Goal: Contribute content: Add original content to the website for others to see

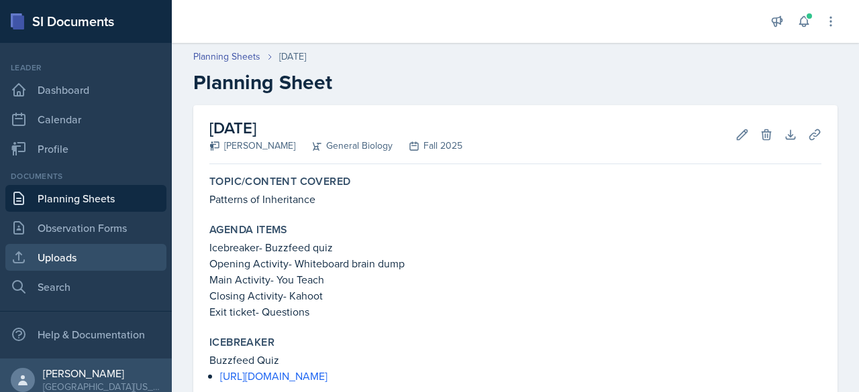
click at [65, 262] on link "Uploads" at bounding box center [85, 257] width 161 height 27
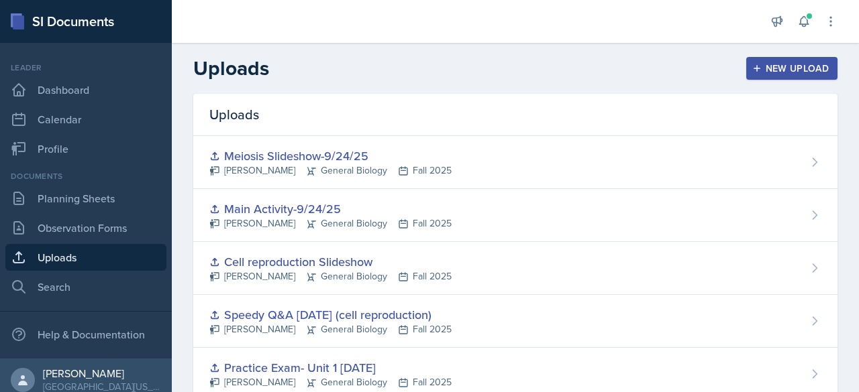
click at [781, 66] on div "New Upload" at bounding box center [792, 68] width 74 height 11
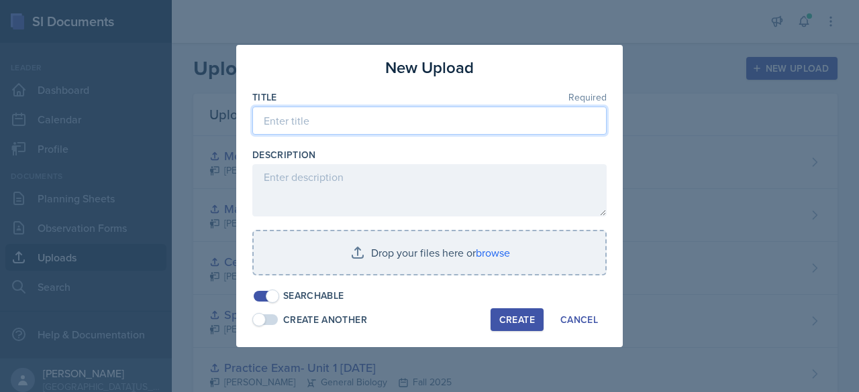
click at [315, 119] on input at bounding box center [429, 121] width 354 height 28
type input "[DATE]- Inheritance You Teach"
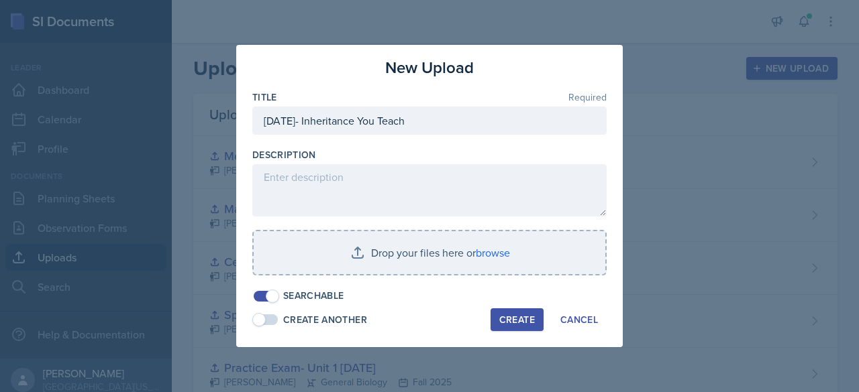
click at [335, 143] on div at bounding box center [429, 141] width 354 height 13
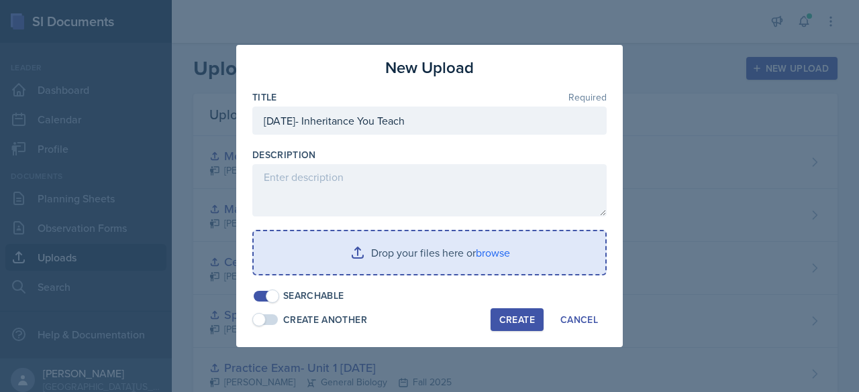
click at [472, 258] on input "file" at bounding box center [429, 252] width 351 height 43
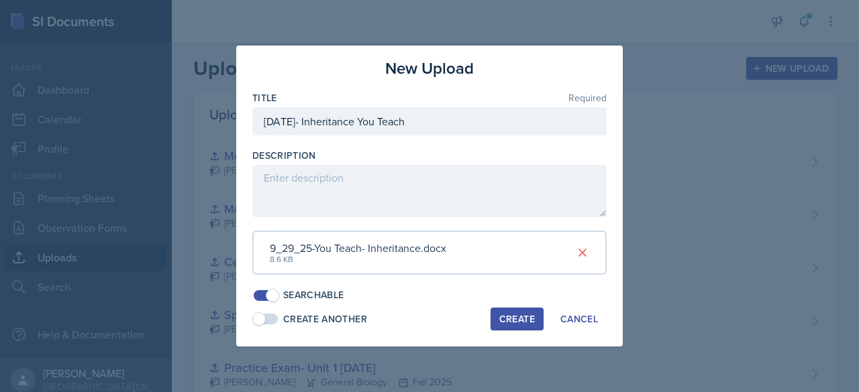
click at [514, 319] on div "Create" at bounding box center [517, 319] width 36 height 11
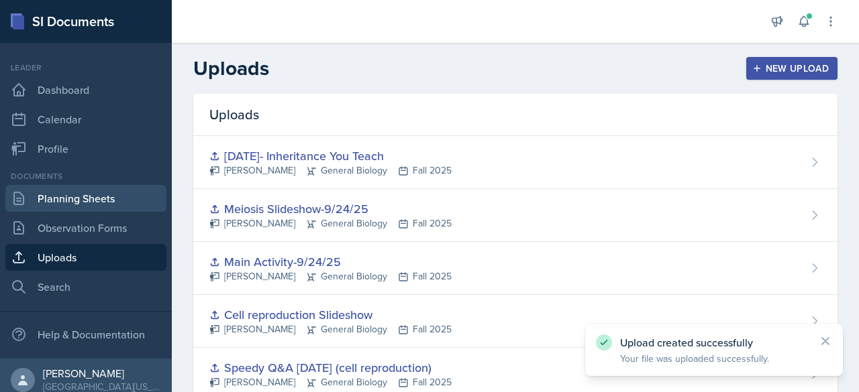
click at [79, 197] on link "Planning Sheets" at bounding box center [85, 198] width 161 height 27
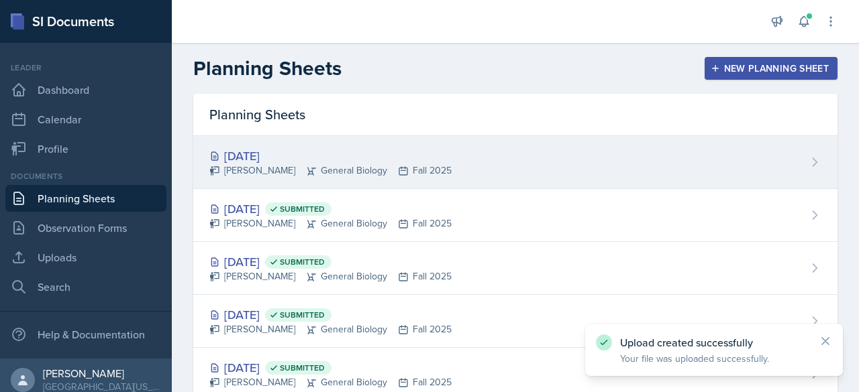
click at [334, 150] on div "[DATE]" at bounding box center [330, 156] width 242 height 18
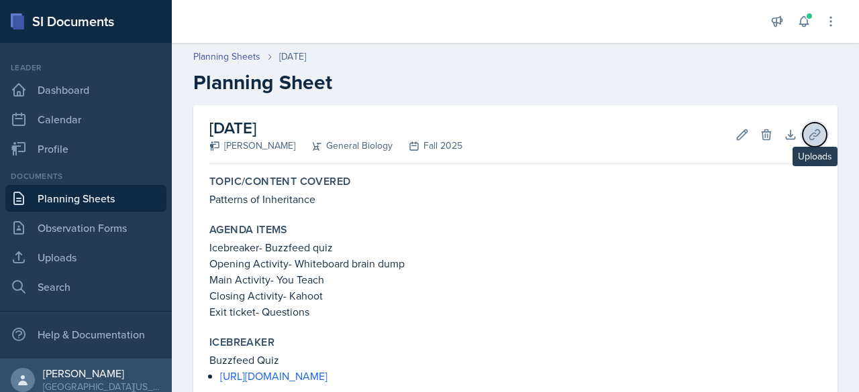
click at [802, 129] on button "Uploads" at bounding box center [814, 135] width 24 height 24
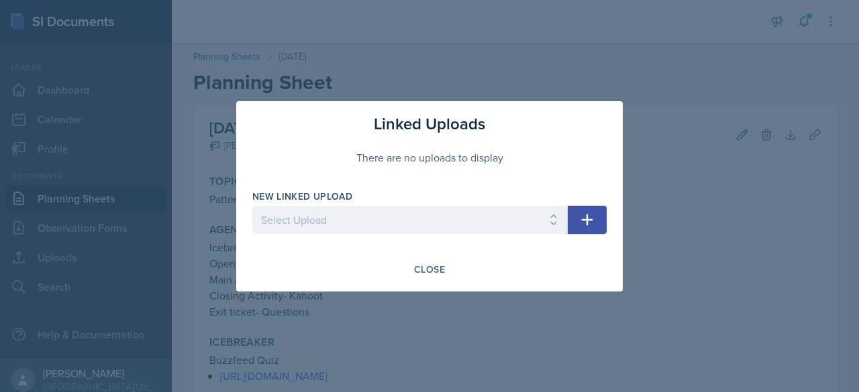
click at [419, 241] on div at bounding box center [409, 240] width 315 height 13
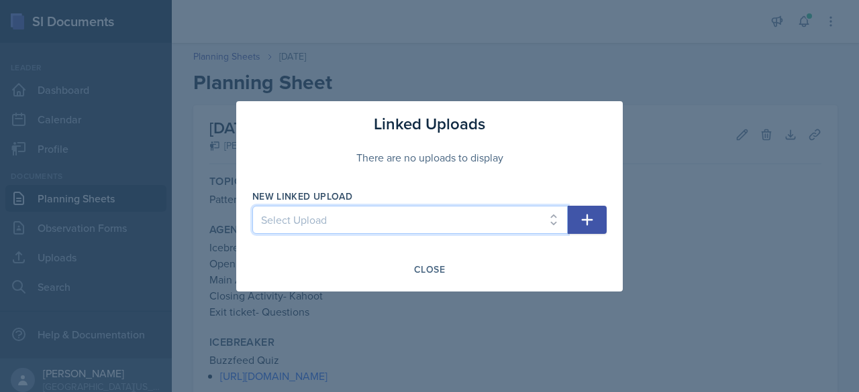
click at [412, 224] on select "Select Upload Main Activity- Speedy Q&A [DATE] Slides- [DATE] [DATE]- You Teach…" at bounding box center [409, 220] width 315 height 28
select select "871811ae-d848-40f0-865d-cac438b8ecd2"
click at [252, 206] on select "Select Upload Main Activity- Speedy Q&A [DATE] Slides- [DATE] [DATE]- You Teach…" at bounding box center [409, 220] width 315 height 28
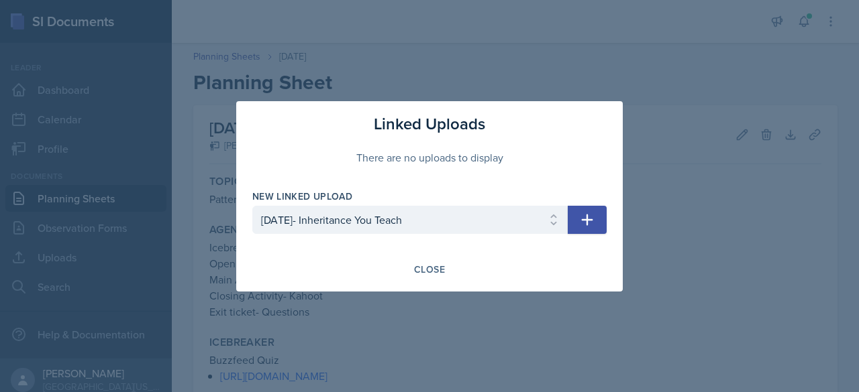
click at [594, 216] on icon "button" at bounding box center [587, 220] width 16 height 16
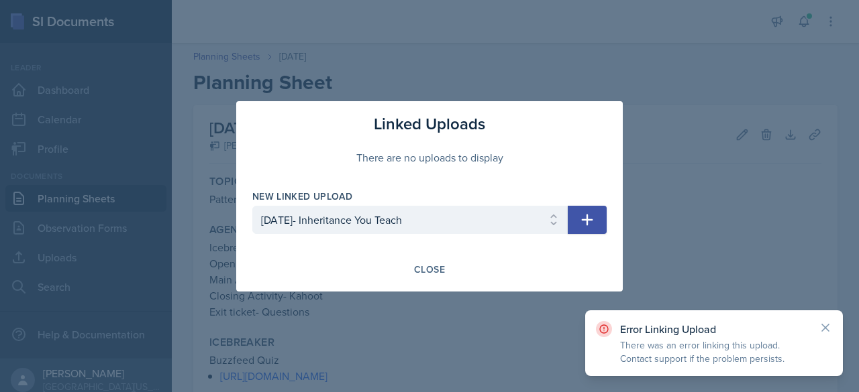
click at [590, 221] on icon "button" at bounding box center [587, 219] width 11 height 11
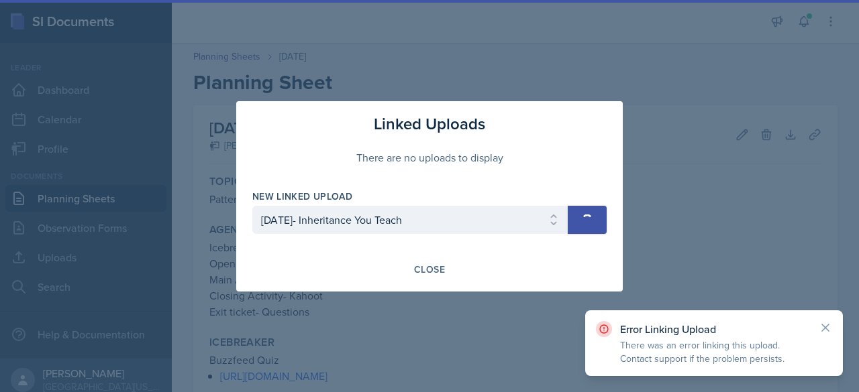
select select
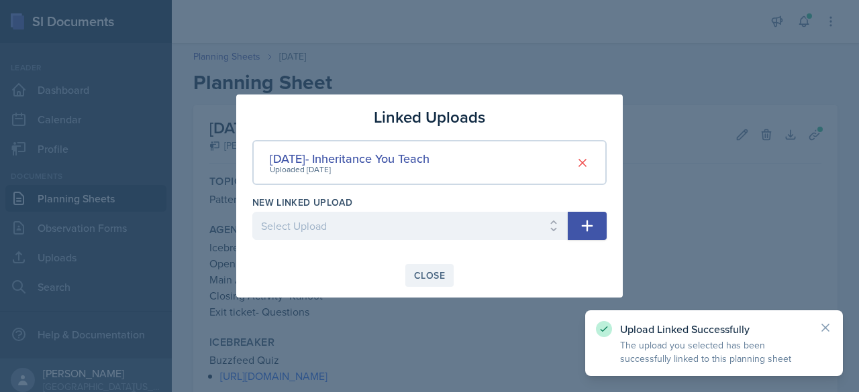
click at [424, 273] on div "Close" at bounding box center [429, 275] width 31 height 11
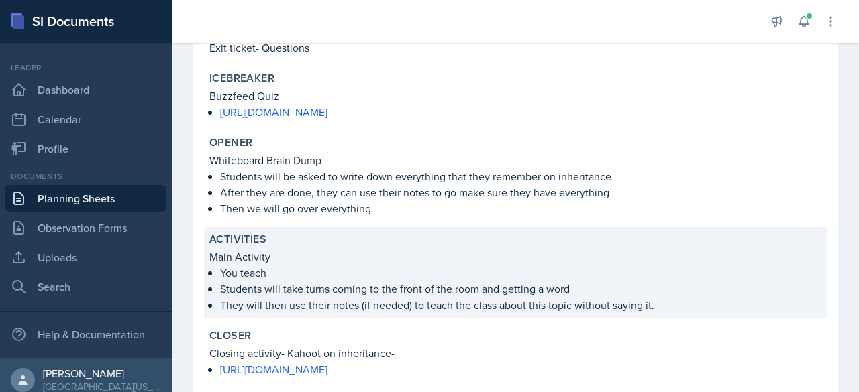
scroll to position [402, 0]
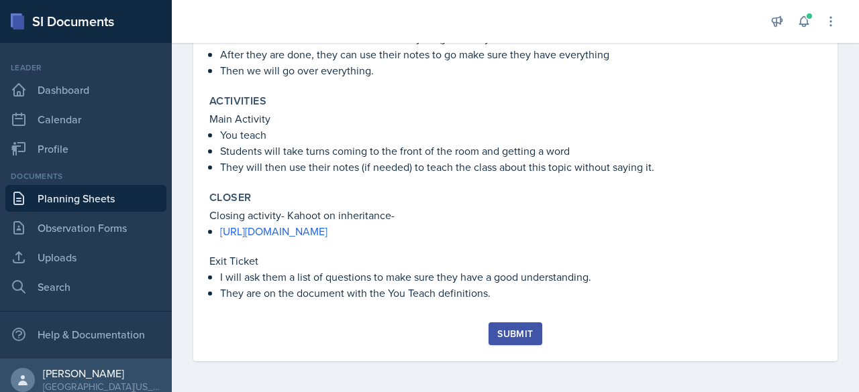
click at [521, 333] on div "Submit" at bounding box center [515, 334] width 36 height 11
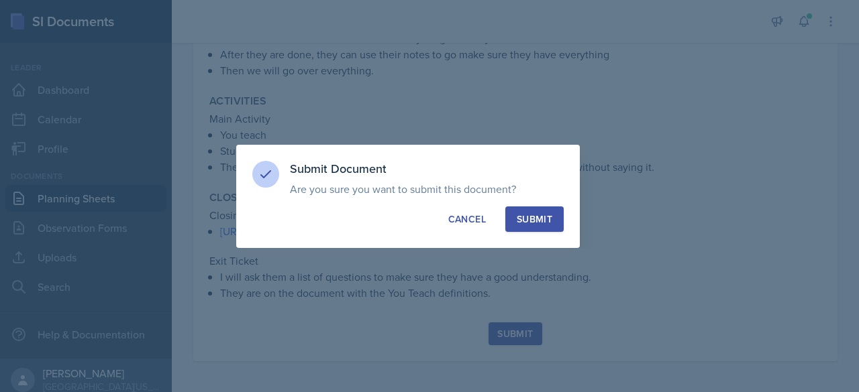
click at [539, 214] on div "Submit" at bounding box center [534, 219] width 36 height 13
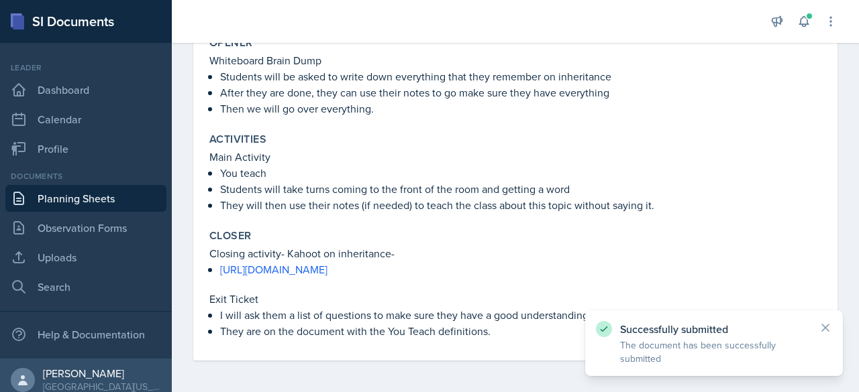
scroll to position [0, 0]
